Goal: Information Seeking & Learning: Check status

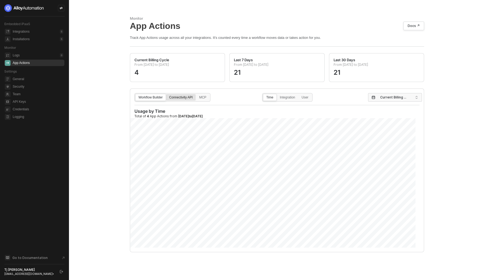
click at [181, 97] on div "Connectivity API" at bounding box center [180, 100] width 29 height 9
click at [166, 94] on input "Connectivity API" at bounding box center [166, 94] width 0 height 0
click at [390, 98] on span "Current Billing Cycle" at bounding box center [396, 97] width 32 height 8
click at [397, 128] on div "Last 30 Days" at bounding box center [392, 126] width 45 height 6
click at [205, 97] on div "MCP" at bounding box center [202, 100] width 13 height 9
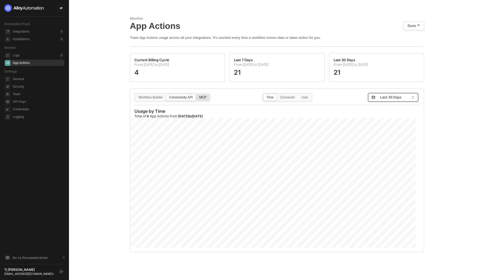
click at [196, 94] on input "MCP" at bounding box center [196, 94] width 0 height 0
click at [189, 98] on div "Connectivity API" at bounding box center [180, 100] width 29 height 9
click at [166, 94] on input "Connectivity API" at bounding box center [166, 94] width 0 height 0
click at [288, 94] on label "Connector" at bounding box center [287, 97] width 21 height 7
click at [277, 94] on input "Connector" at bounding box center [277, 94] width 0 height 0
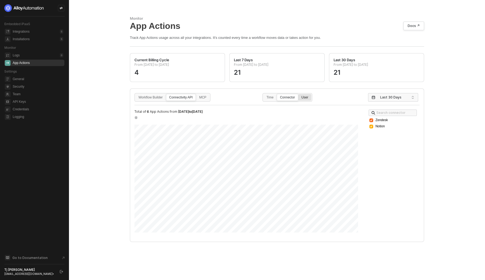
click at [309, 97] on div "User" at bounding box center [305, 100] width 13 height 9
click at [299, 94] on input "User" at bounding box center [299, 94] width 0 height 0
click at [207, 96] on div "MCP" at bounding box center [202, 100] width 13 height 9
click at [196, 94] on input "MCP" at bounding box center [196, 94] width 0 height 0
click at [183, 96] on div "Connectivity API" at bounding box center [180, 100] width 29 height 9
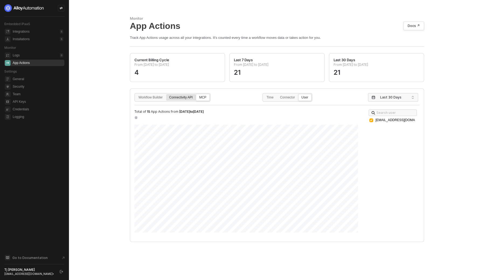
click at [166, 94] on input "Connectivity API" at bounding box center [166, 94] width 0 height 0
click at [288, 99] on div "Connector" at bounding box center [287, 100] width 21 height 9
click at [277, 94] on input "Connector" at bounding box center [277, 94] width 0 height 0
click at [103, 123] on div "Monitor App Actions Docs ↗ Track App Actions usage across all your integrations…" at bounding box center [277, 140] width 416 height 280
click at [204, 98] on div "MCP" at bounding box center [202, 100] width 13 height 9
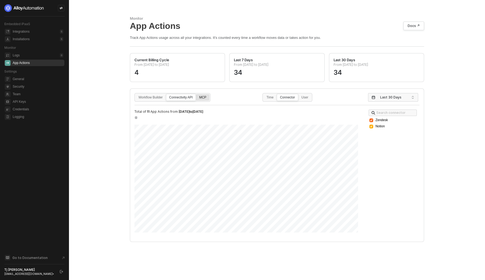
click at [196, 94] on input "MCP" at bounding box center [196, 94] width 0 height 0
click at [191, 98] on div "Connectivity API" at bounding box center [180, 100] width 29 height 9
click at [166, 94] on input "Connectivity API" at bounding box center [166, 94] width 0 height 0
click at [181, 96] on div "Connectivity API" at bounding box center [180, 100] width 29 height 9
click at [166, 94] on input "Connectivity API" at bounding box center [166, 94] width 0 height 0
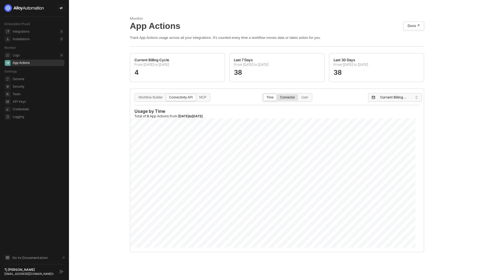
click at [288, 100] on div "Connector" at bounding box center [287, 100] width 21 height 9
click at [277, 94] on input "Connector" at bounding box center [277, 94] width 0 height 0
click at [385, 97] on span "Current Billing Cycle" at bounding box center [396, 97] width 32 height 8
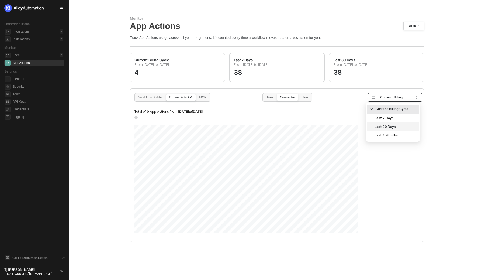
click at [381, 125] on div "Last 30 Days" at bounding box center [392, 126] width 45 height 6
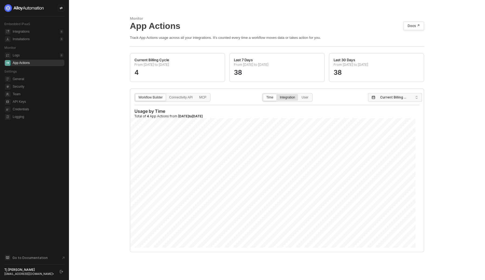
click at [288, 96] on div "Integration" at bounding box center [287, 100] width 21 height 9
click at [277, 94] on input "Integration" at bounding box center [277, 94] width 0 height 0
click at [183, 98] on div "Connectivity API" at bounding box center [180, 100] width 29 height 9
click at [166, 94] on input "Connectivity API" at bounding box center [166, 94] width 0 height 0
click at [292, 98] on div "Connector" at bounding box center [287, 100] width 21 height 9
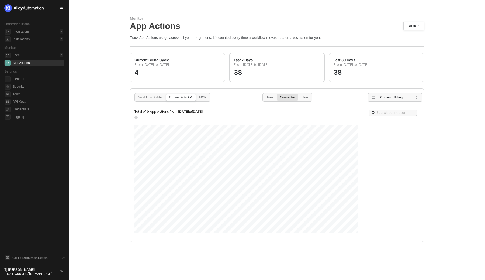
click at [277, 94] on input "Connector" at bounding box center [277, 94] width 0 height 0
click at [392, 96] on span "Current Billing Cycle" at bounding box center [396, 97] width 32 height 8
click at [389, 127] on div "Last 30 Days" at bounding box center [392, 126] width 45 height 6
click at [102, 106] on div "Monitor App Actions Docs ↗ Track App Actions usage across all your integrations…" at bounding box center [277, 140] width 416 height 280
click at [463, 24] on div "Monitor App Actions Docs ↗ Track App Actions usage across all your integrations…" at bounding box center [277, 140] width 416 height 280
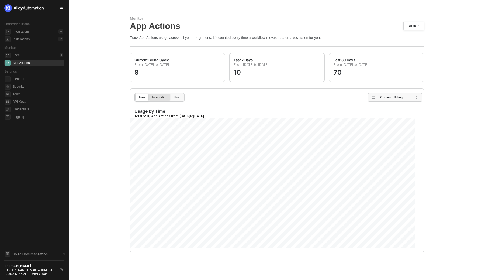
click at [165, 99] on div "Integration" at bounding box center [159, 100] width 21 height 9
click at [149, 94] on input "Integration" at bounding box center [149, 94] width 0 height 0
